Goal: Understand process/instructions: Learn about a topic

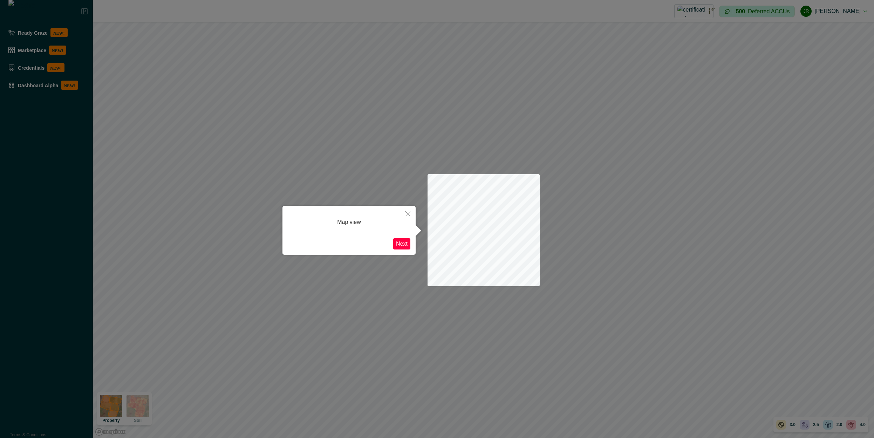
click at [359, 221] on div "Map view" at bounding box center [349, 222] width 123 height 22
click at [352, 223] on div "Map view" at bounding box center [349, 222] width 123 height 22
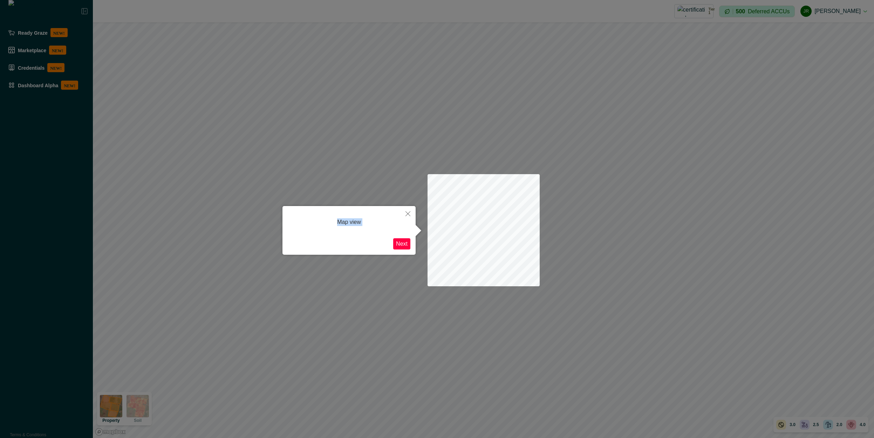
click at [352, 223] on div "Map view" at bounding box center [349, 222] width 123 height 22
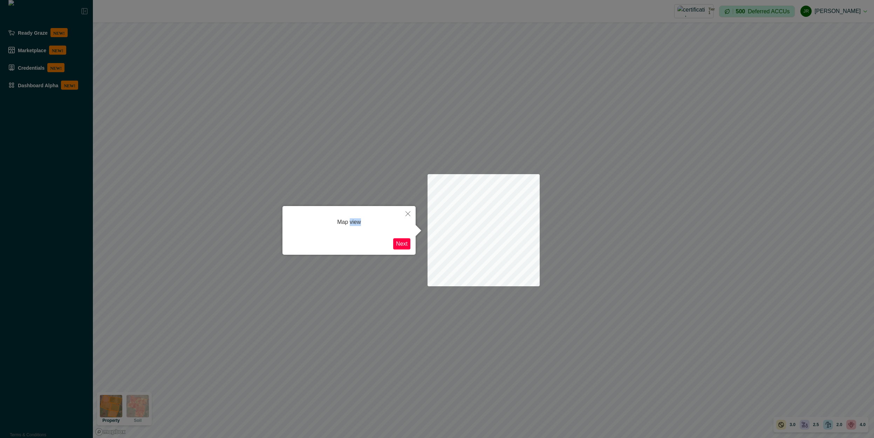
click at [352, 223] on div "Map view" at bounding box center [349, 222] width 123 height 22
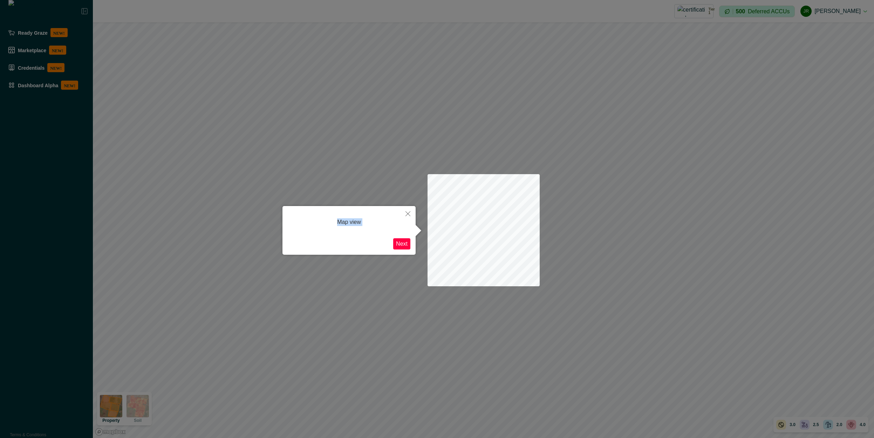
click at [352, 223] on div "Map view" at bounding box center [349, 222] width 123 height 22
drag, startPoint x: 448, startPoint y: 230, endPoint x: 436, endPoint y: 199, distance: 33.3
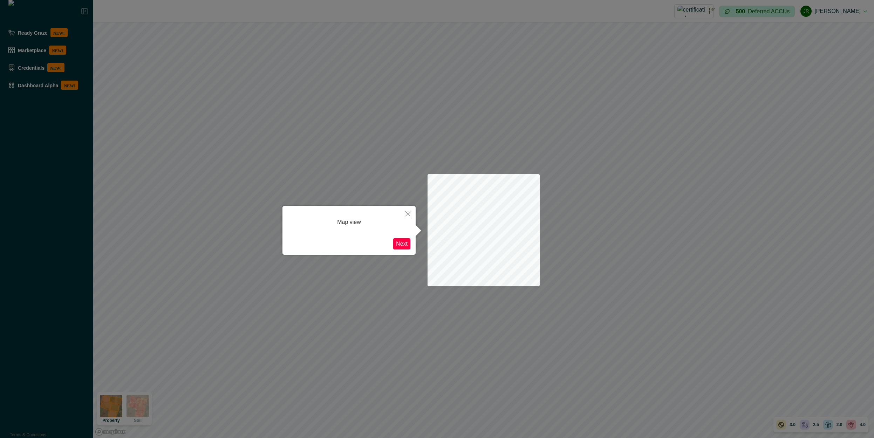
click at [436, 199] on div at bounding box center [484, 230] width 112 height 112
drag, startPoint x: 387, startPoint y: 175, endPoint x: 355, endPoint y: 164, distance: 33.8
click at [370, 167] on div at bounding box center [437, 219] width 874 height 438
click at [491, 255] on div at bounding box center [484, 230] width 112 height 112
click at [366, 223] on div "Map view" at bounding box center [349, 222] width 123 height 22
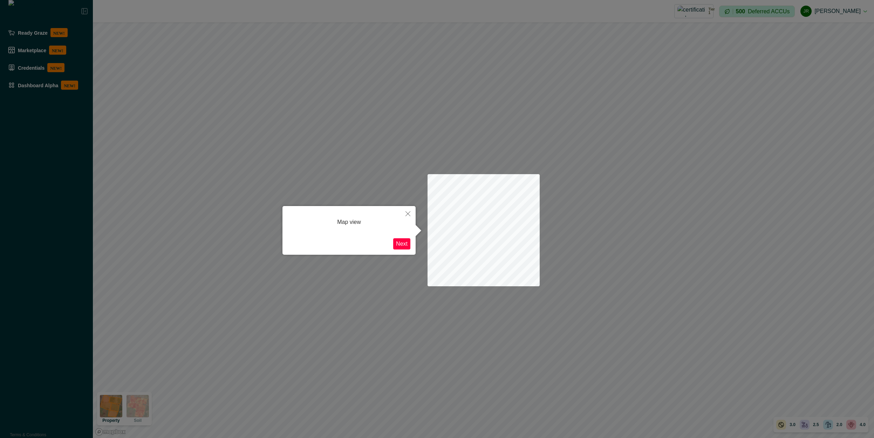
click at [366, 223] on div "Map view" at bounding box center [349, 222] width 123 height 22
click at [349, 224] on div "Map view" at bounding box center [349, 222] width 123 height 22
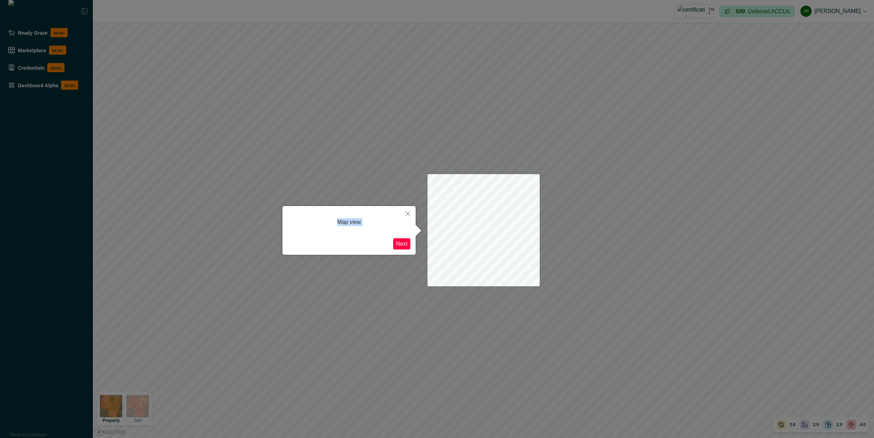
click at [349, 224] on div "Map view" at bounding box center [349, 222] width 123 height 22
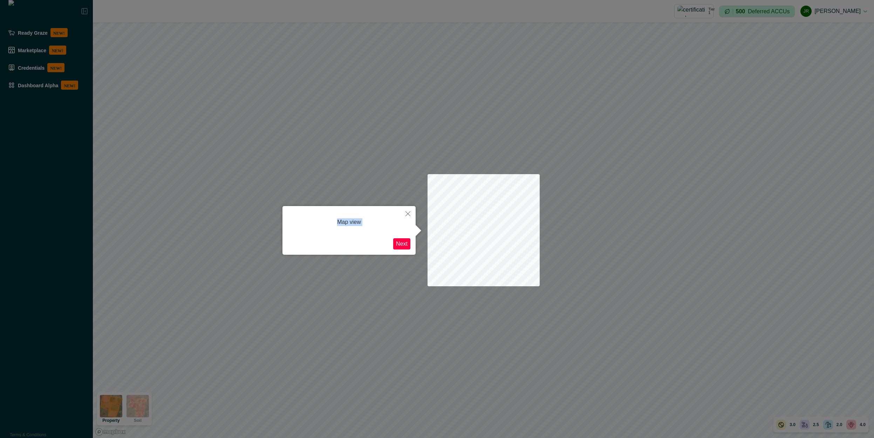
click at [349, 224] on div "Map view" at bounding box center [349, 222] width 123 height 22
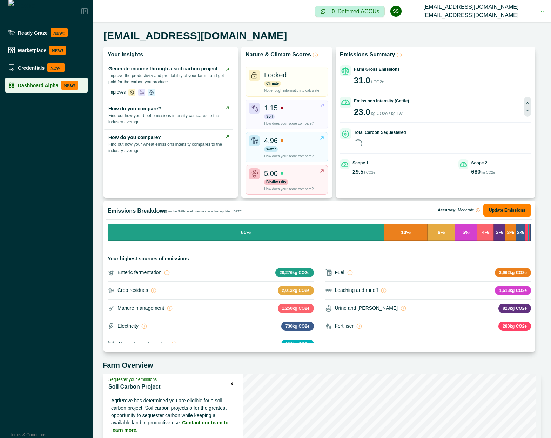
click at [43, 84] on p "Dashboard Alpha" at bounding box center [38, 85] width 40 height 6
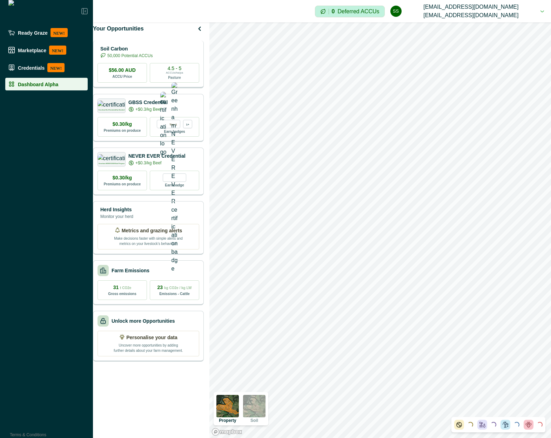
click at [153, 59] on p "50,000 Potential ACCUs" at bounding box center [129, 56] width 45 height 6
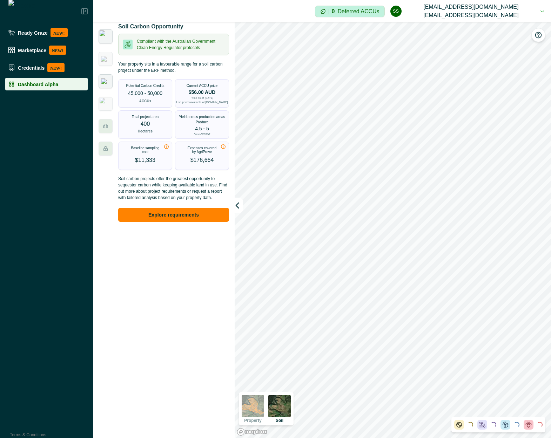
click at [108, 84] on img at bounding box center [105, 82] width 9 height 6
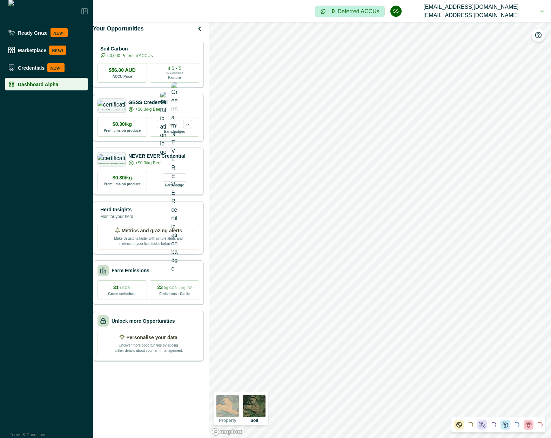
click at [145, 53] on p "Soil Carbon" at bounding box center [126, 48] width 52 height 7
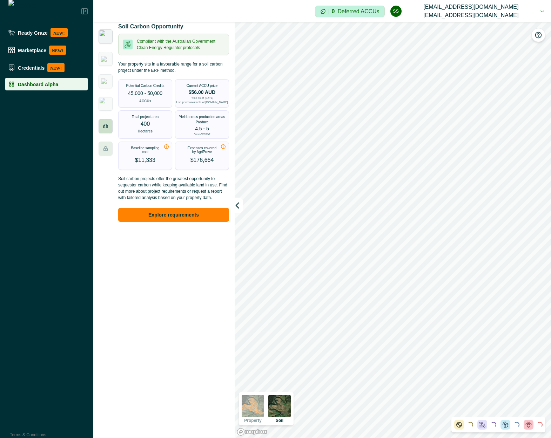
click at [104, 126] on icon at bounding box center [106, 126] width 6 height 6
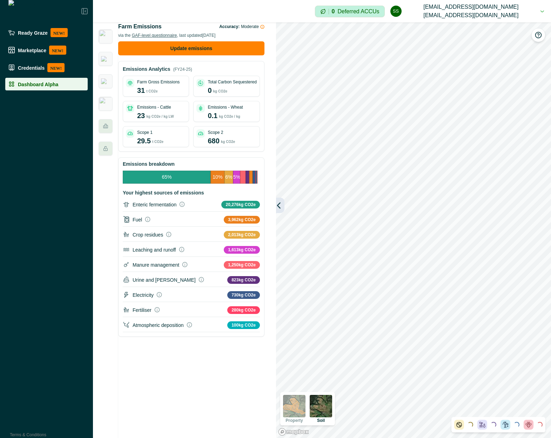
click at [280, 204] on icon "button" at bounding box center [278, 205] width 7 height 7
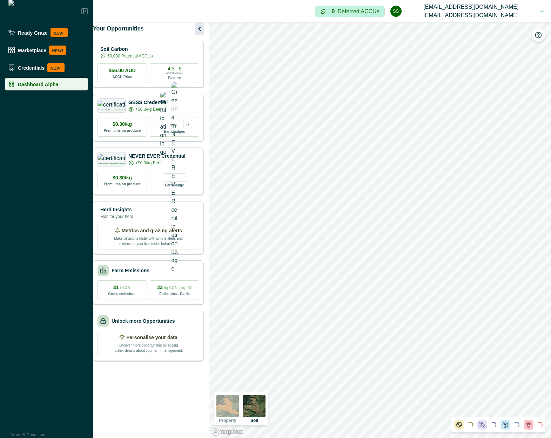
click at [199, 33] on icon "button" at bounding box center [199, 29] width 8 height 8
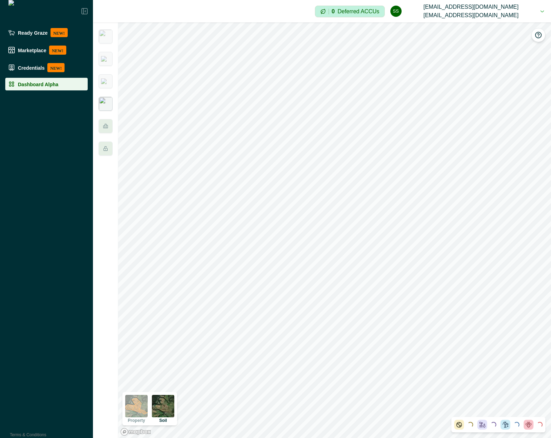
click at [112, 105] on img at bounding box center [106, 104] width 14 height 14
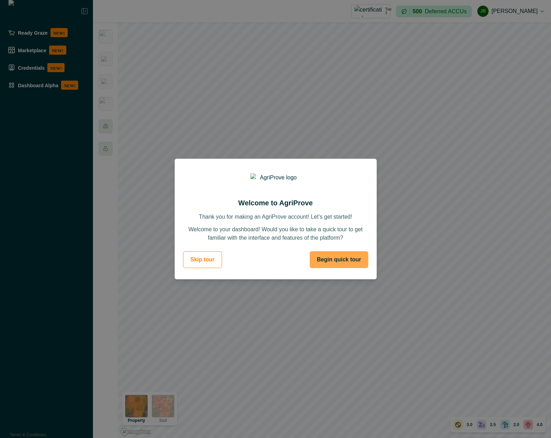
click at [337, 258] on button "Begin quick tour" at bounding box center [339, 259] width 58 height 17
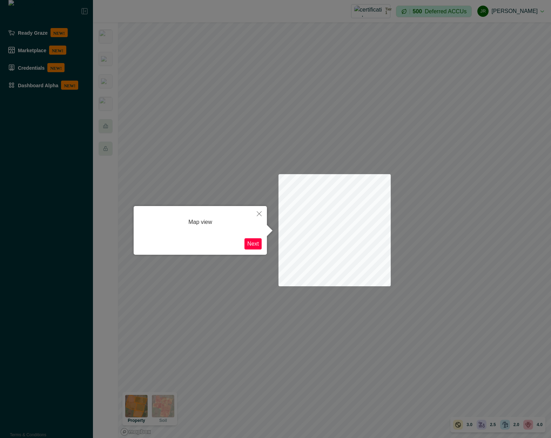
click at [252, 243] on button "Next" at bounding box center [252, 243] width 17 height 11
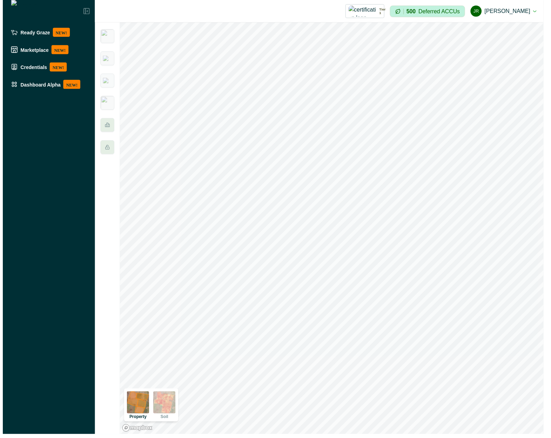
scroll to position [6, 0]
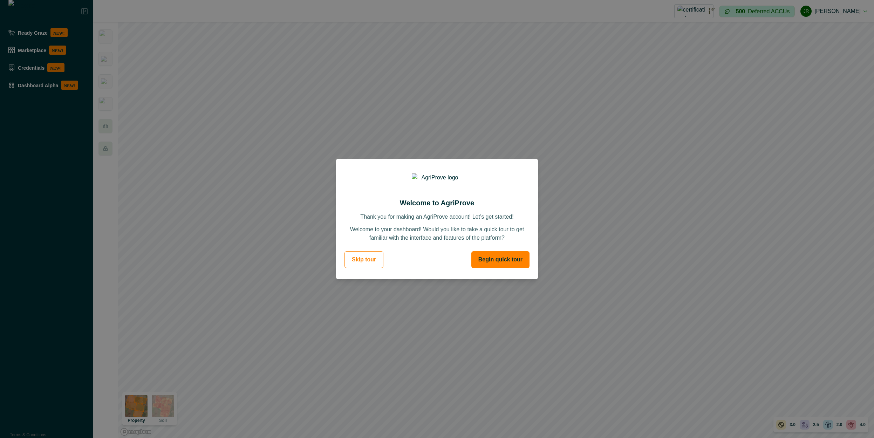
click at [505, 262] on button "Begin quick tour" at bounding box center [501, 259] width 58 height 17
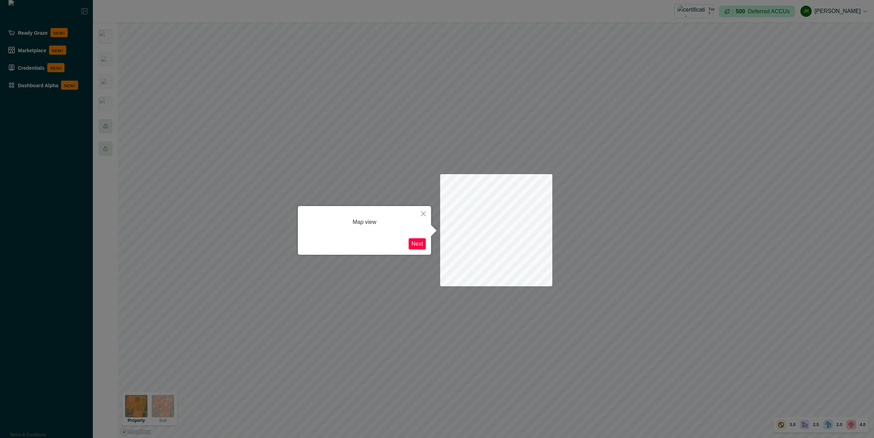
click at [423, 246] on button "Next" at bounding box center [417, 243] width 17 height 11
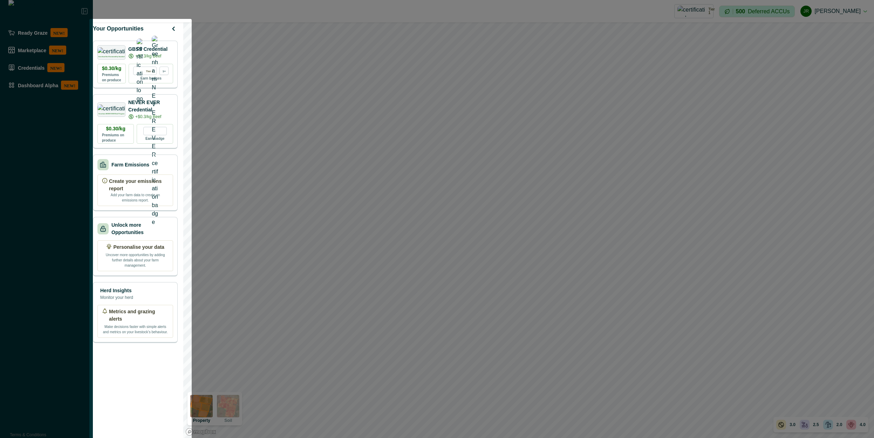
scroll to position [51, 0]
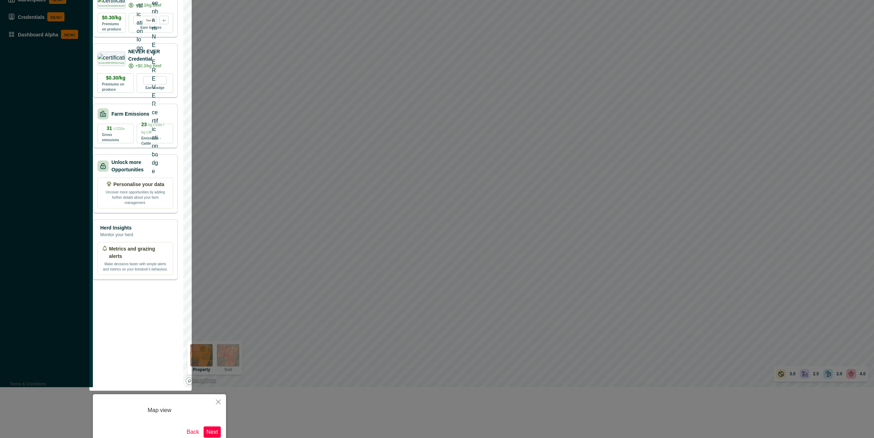
click at [194, 428] on button "Back" at bounding box center [193, 432] width 18 height 11
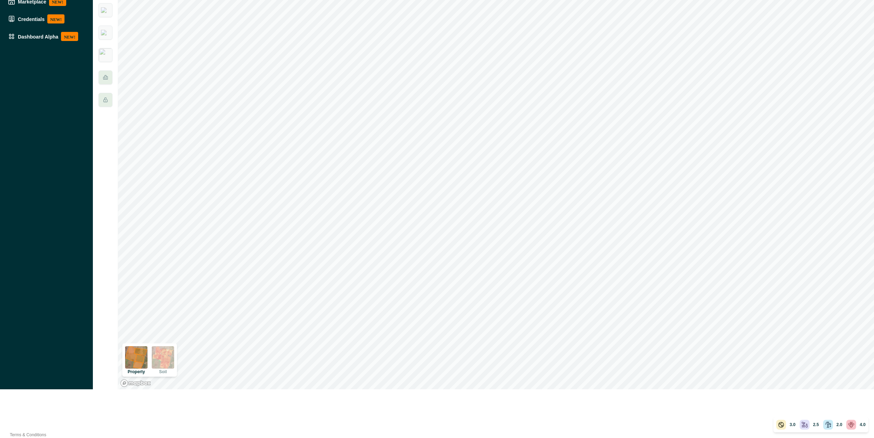
scroll to position [0, 0]
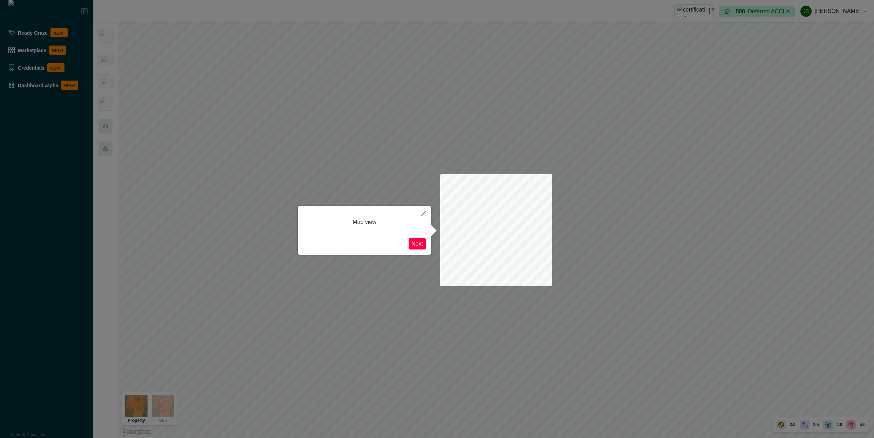
click at [421, 246] on button "Next" at bounding box center [417, 243] width 17 height 11
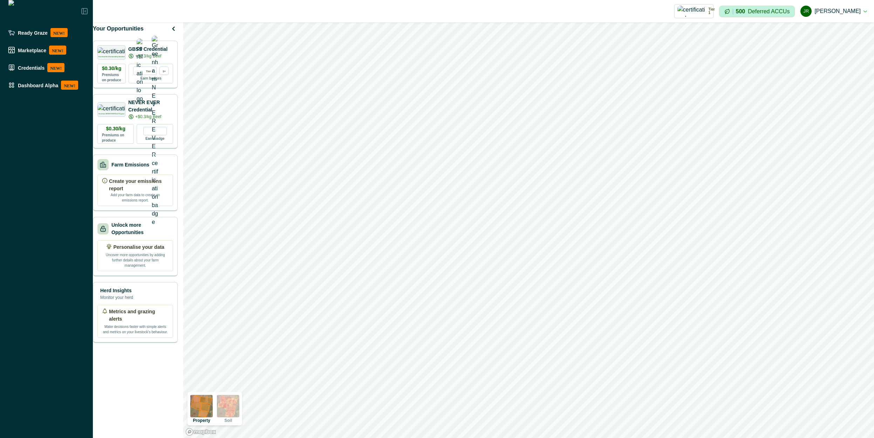
scroll to position [51, 0]
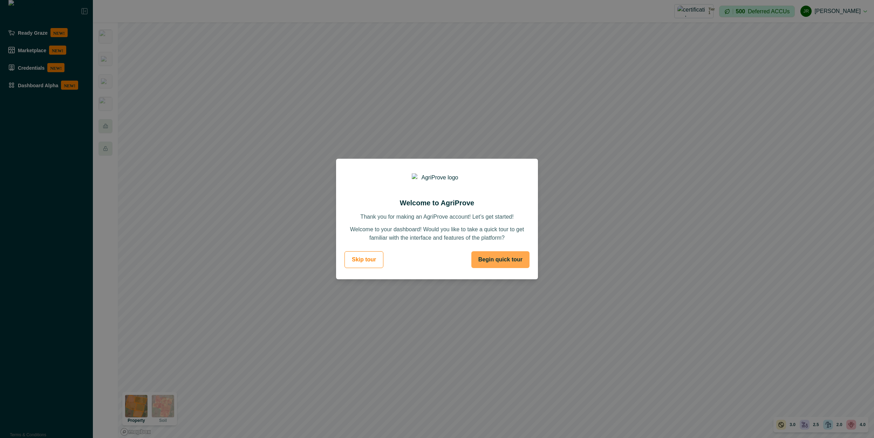
click at [509, 255] on button "Begin quick tour" at bounding box center [501, 259] width 58 height 17
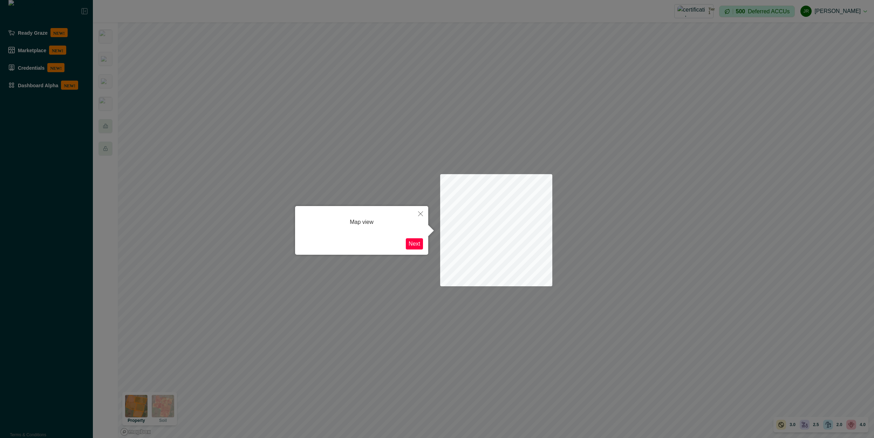
click at [414, 247] on button "Next" at bounding box center [414, 243] width 17 height 11
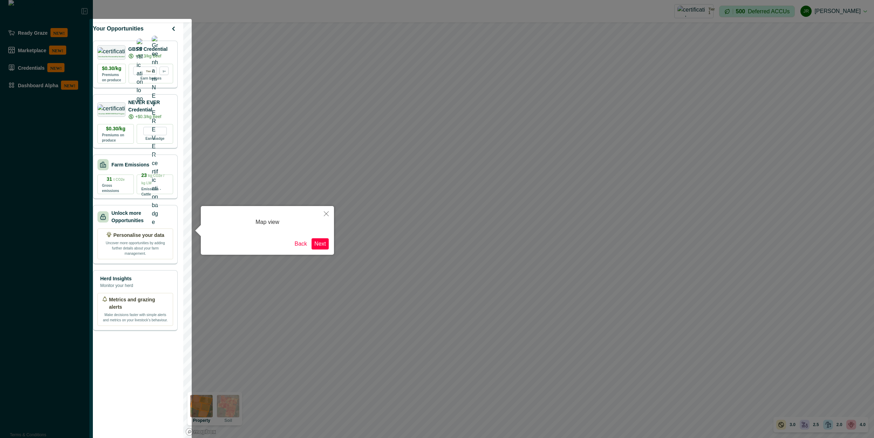
click at [331, 213] on button "Close" at bounding box center [326, 213] width 15 height 15
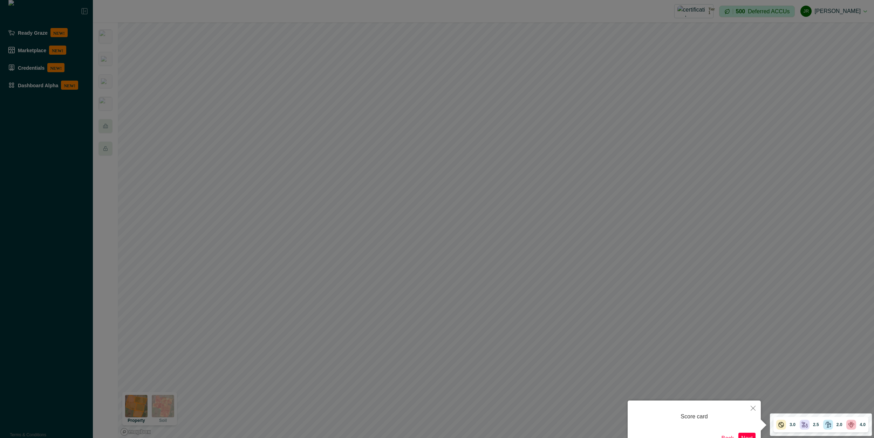
scroll to position [6, 0]
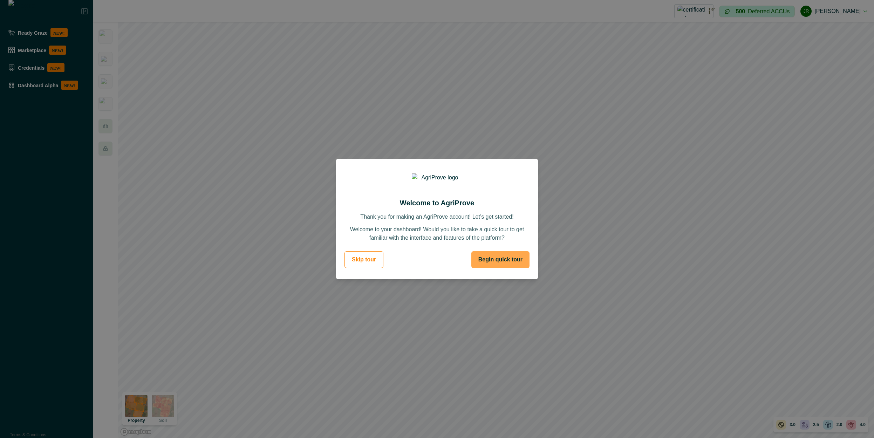
click at [500, 264] on button "Begin quick tour" at bounding box center [501, 259] width 58 height 17
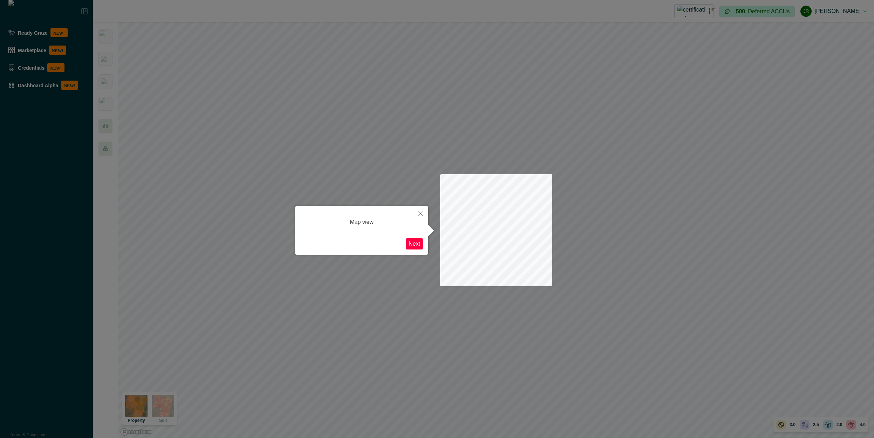
click at [415, 248] on button "Next" at bounding box center [414, 243] width 17 height 11
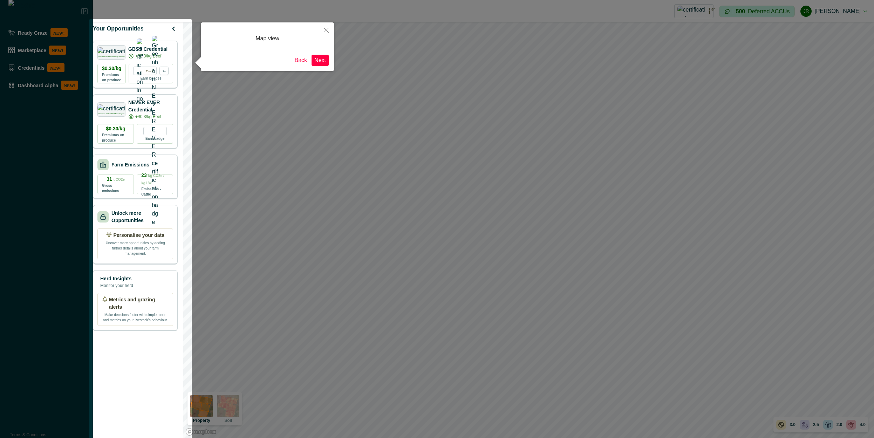
click at [323, 61] on button "Next" at bounding box center [320, 60] width 17 height 11
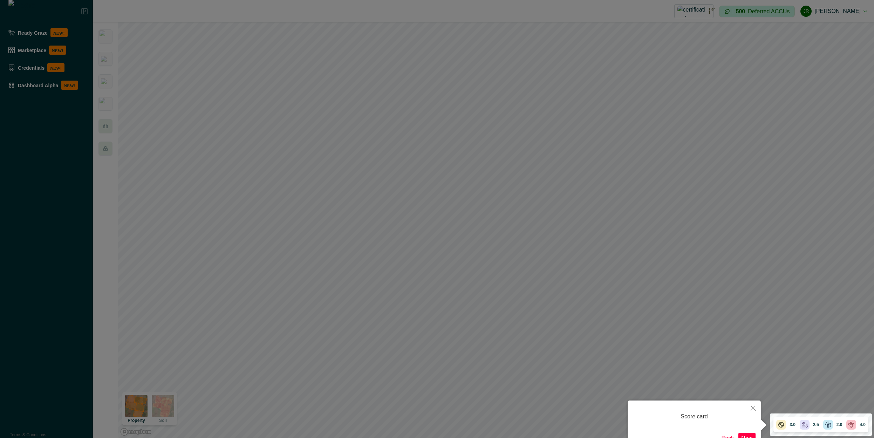
scroll to position [6, 0]
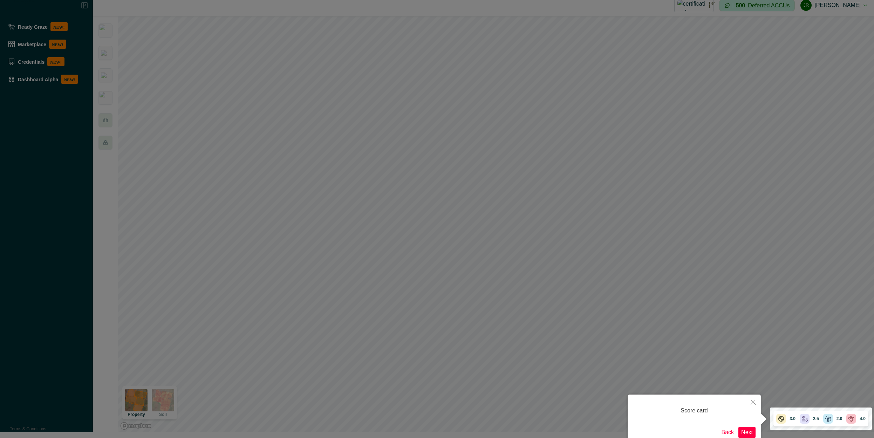
click at [754, 404] on icon "Close" at bounding box center [753, 402] width 5 height 5
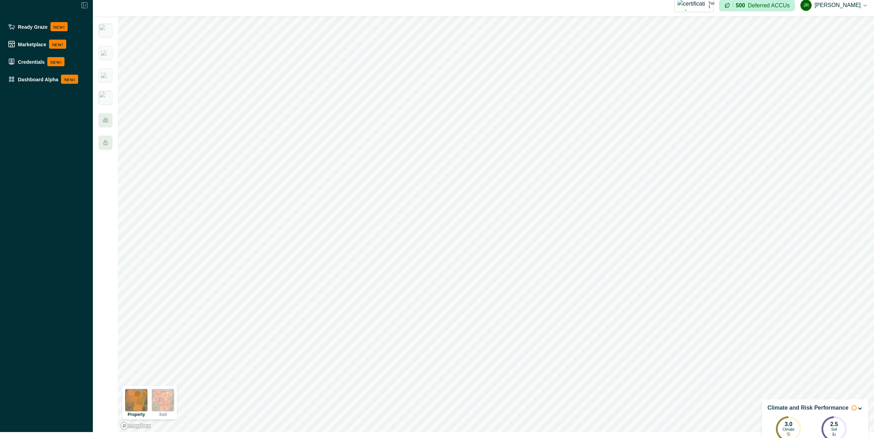
scroll to position [0, 0]
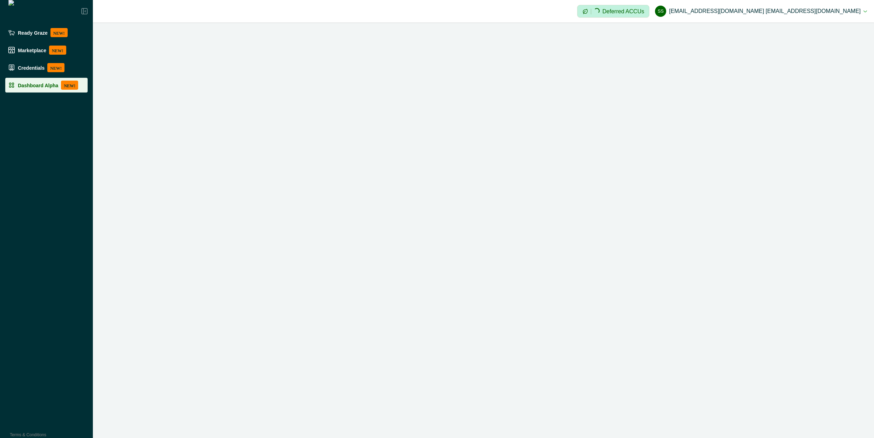
click at [18, 83] on p "Dashboard Alpha" at bounding box center [38, 85] width 40 height 6
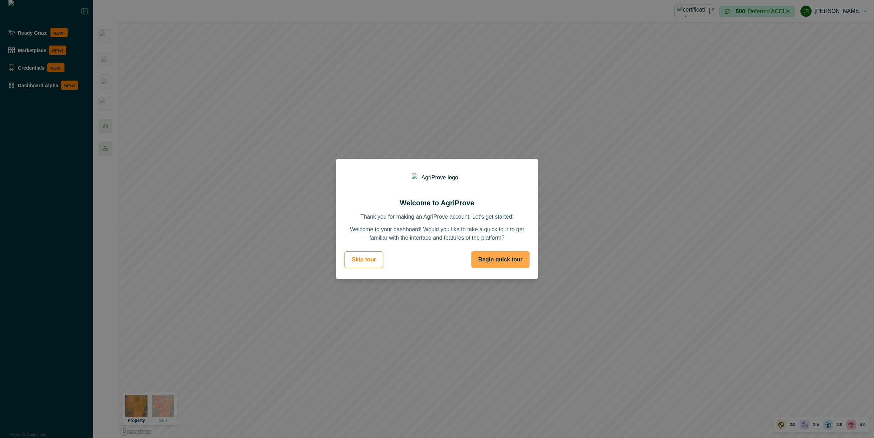
click at [494, 265] on button "Begin quick tour" at bounding box center [501, 259] width 58 height 17
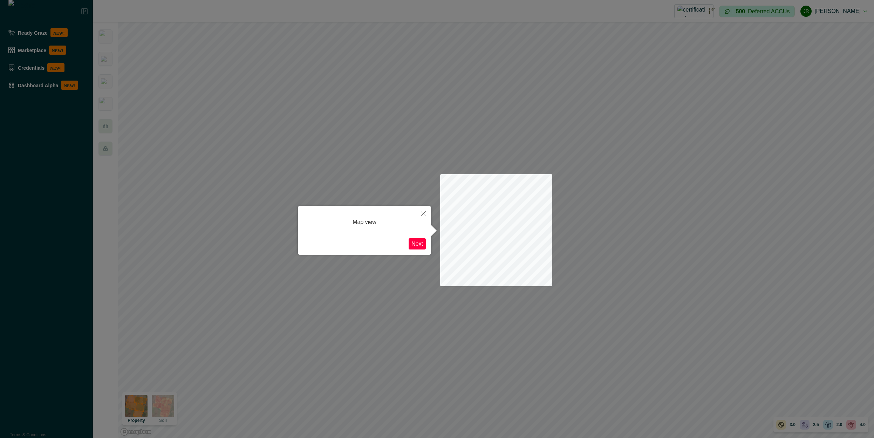
click at [412, 244] on button "Next" at bounding box center [417, 243] width 17 height 11
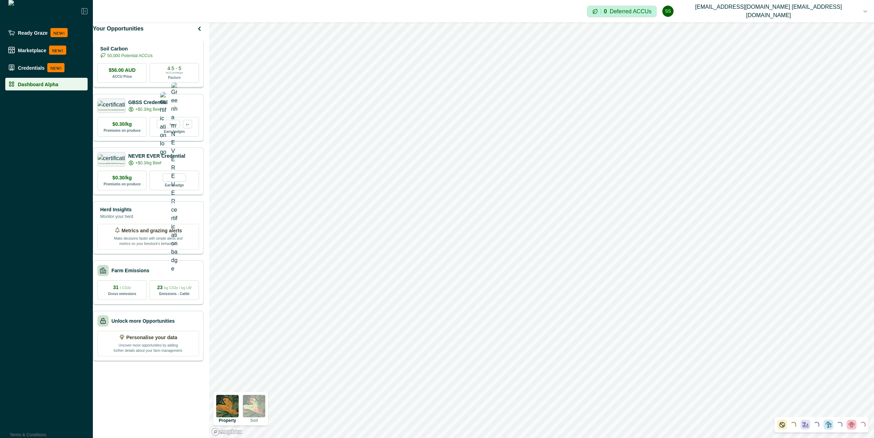
click at [174, 58] on div "Soil Carbon 50,000 Potential ACCUs" at bounding box center [148, 52] width 102 height 14
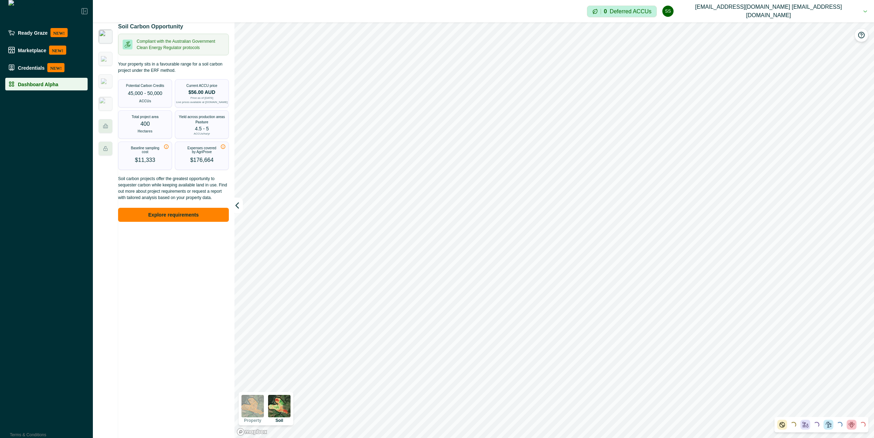
click at [163, 72] on p "Your property sits in a favourable range for a soil carbon project under the ER…" at bounding box center [173, 67] width 111 height 13
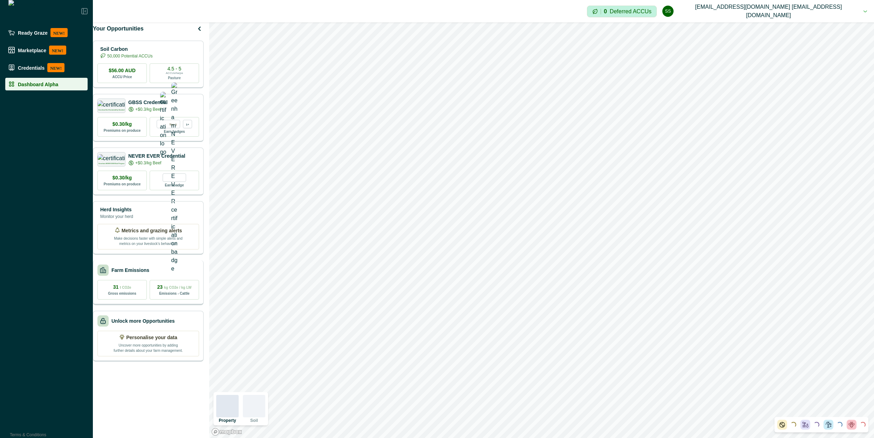
click at [125, 274] on p "Farm Emissions" at bounding box center [130, 270] width 38 height 7
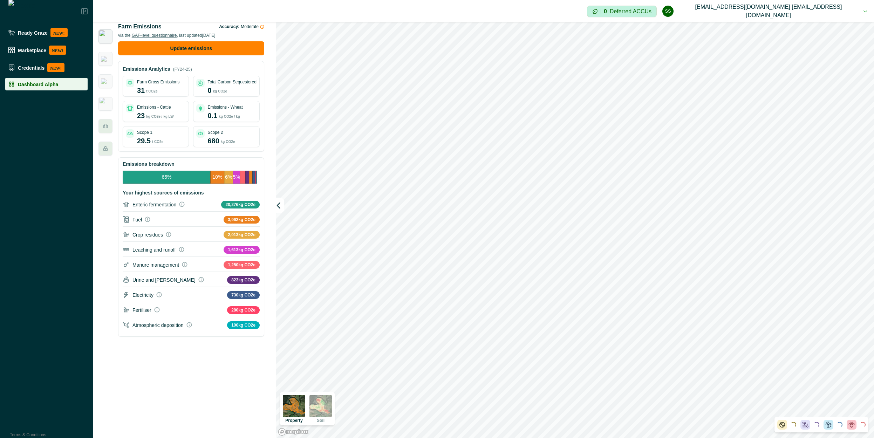
click at [107, 42] on img at bounding box center [106, 36] width 14 height 14
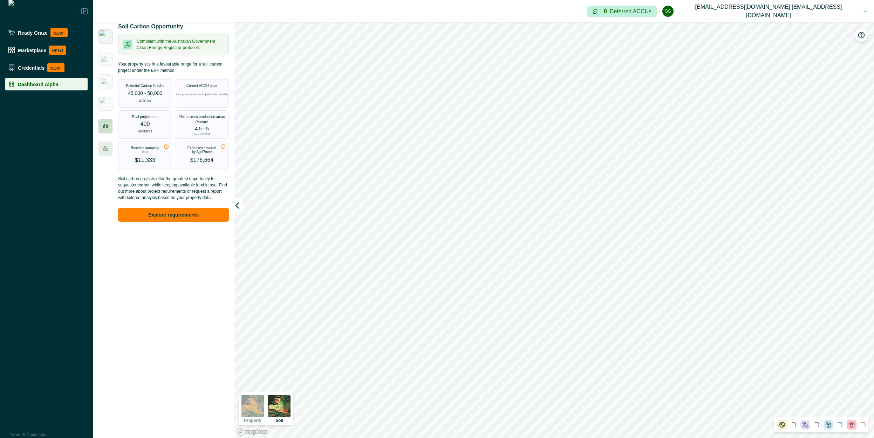
click at [105, 121] on div at bounding box center [106, 126] width 14 height 14
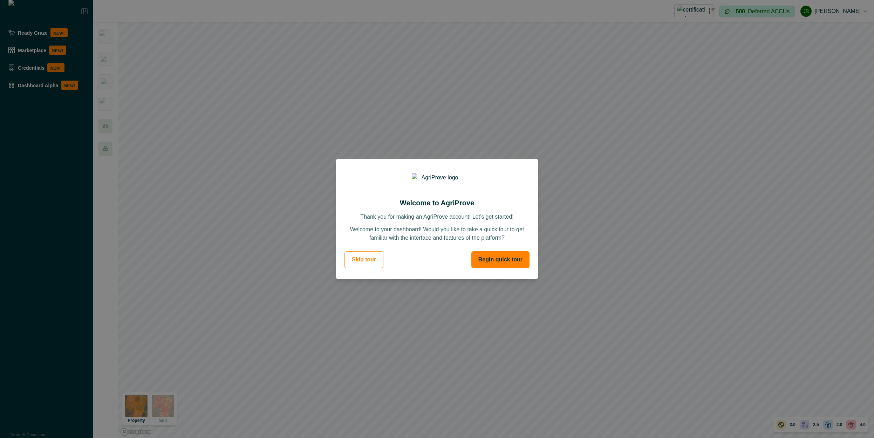
click at [512, 258] on button "Begin quick tour" at bounding box center [501, 259] width 58 height 17
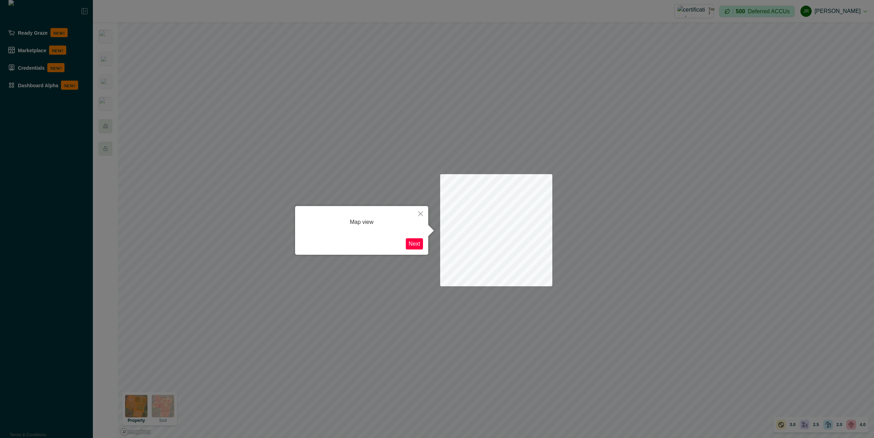
click at [410, 245] on button "Next" at bounding box center [414, 243] width 17 height 11
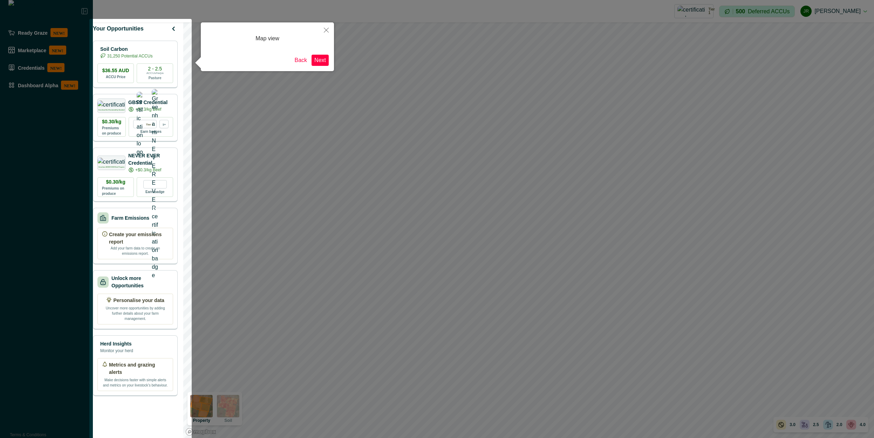
click at [320, 64] on button "Next" at bounding box center [320, 60] width 17 height 11
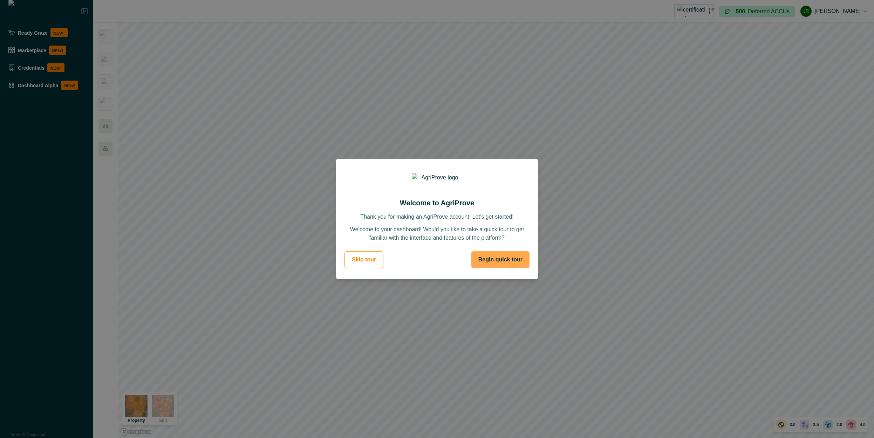
click at [512, 260] on button "Begin quick tour" at bounding box center [501, 259] width 58 height 17
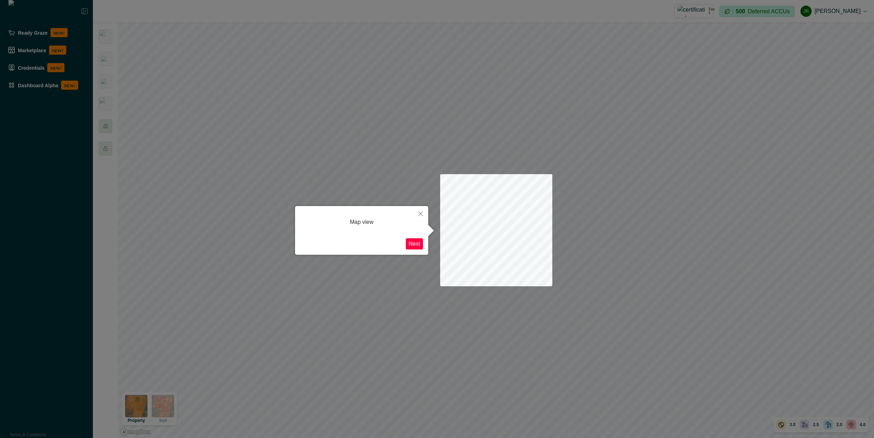
click at [418, 244] on button "Next" at bounding box center [414, 243] width 17 height 11
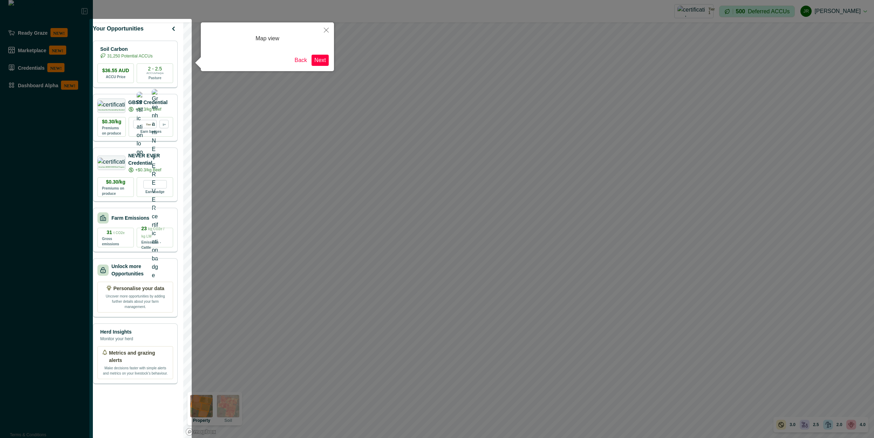
click at [319, 57] on button "Next" at bounding box center [320, 60] width 17 height 11
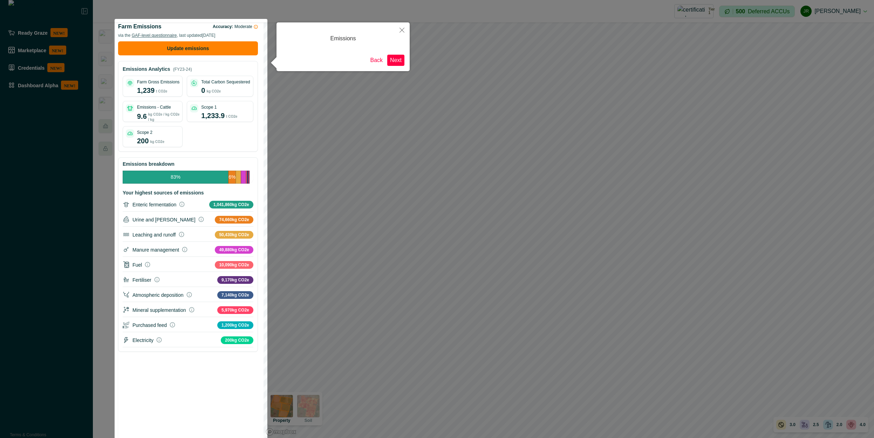
click at [397, 60] on button "Next" at bounding box center [395, 60] width 17 height 11
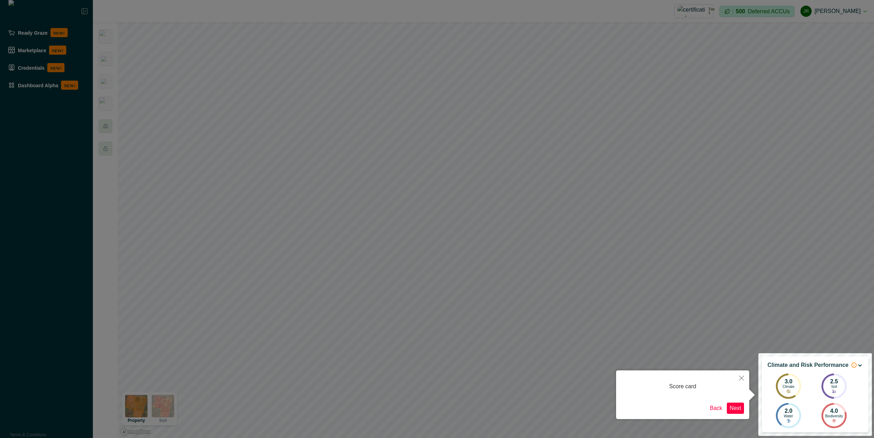
click at [736, 407] on button "Next" at bounding box center [735, 408] width 17 height 11
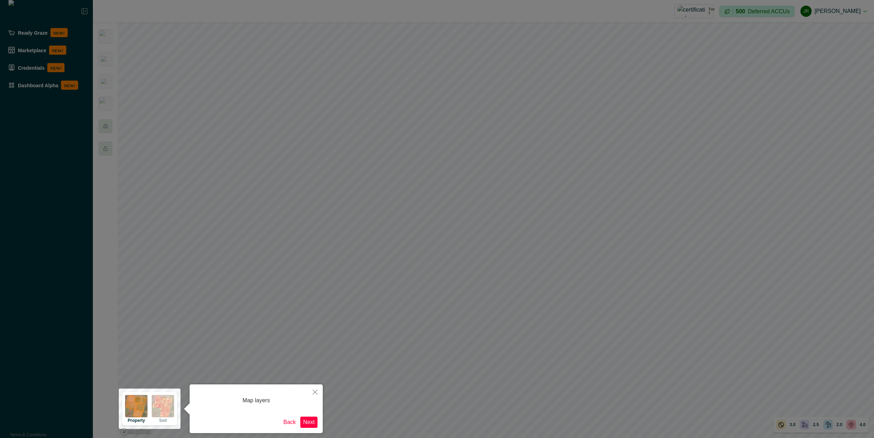
click at [315, 422] on button "Next" at bounding box center [308, 422] width 17 height 11
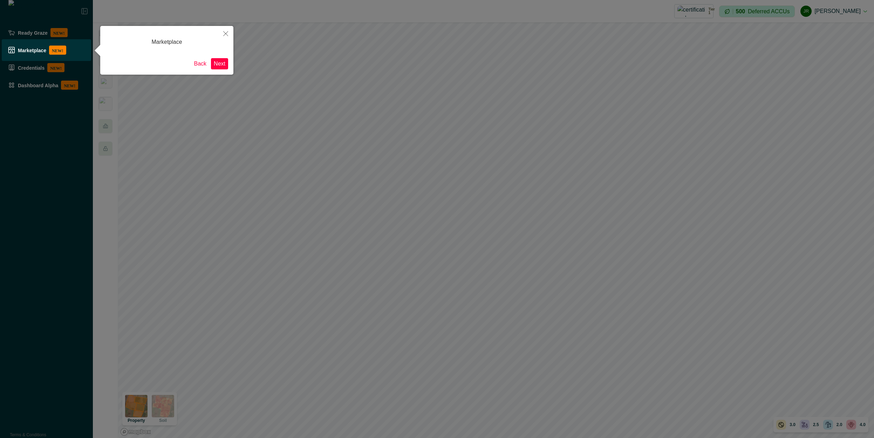
click at [221, 63] on button "Next" at bounding box center [219, 63] width 17 height 11
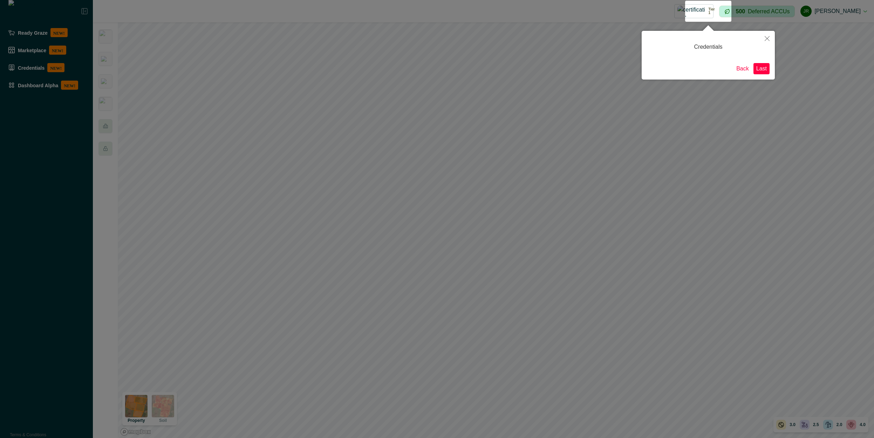
click at [765, 70] on button "Last" at bounding box center [762, 68] width 16 height 11
